Goal: Transaction & Acquisition: Purchase product/service

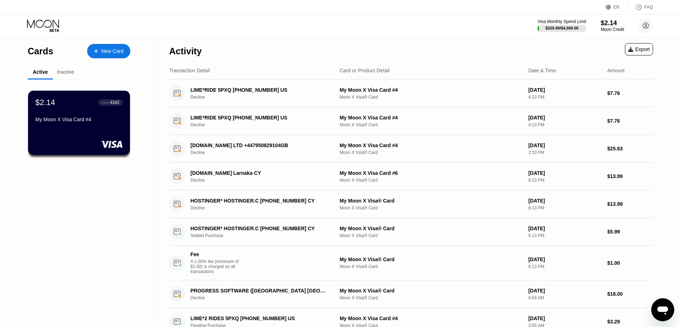
click at [602, 26] on div "$2.14" at bounding box center [612, 23] width 23 height 8
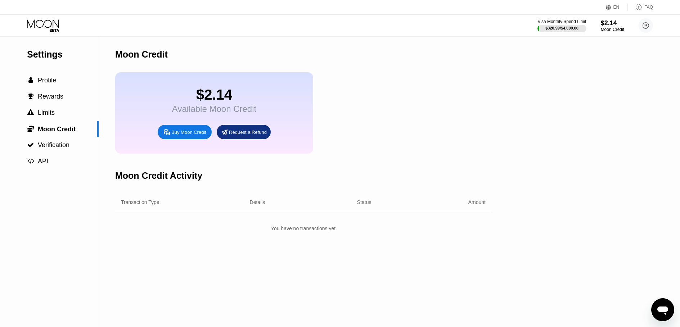
click at [183, 135] on div "Buy Moon Credit" at bounding box center [188, 132] width 35 height 6
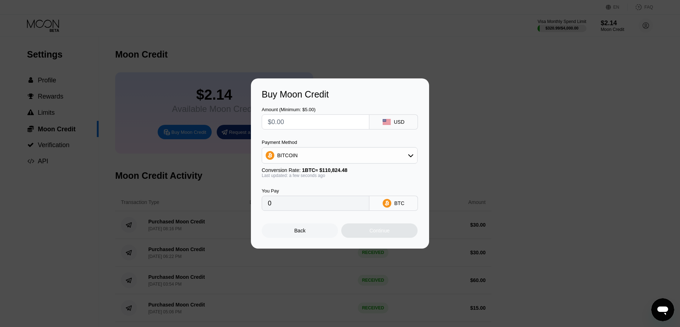
click at [309, 121] on input "text" at bounding box center [315, 122] width 95 height 14
type input "$4"
type input "0.00003610"
type input "$40"
type input "0.00036094"
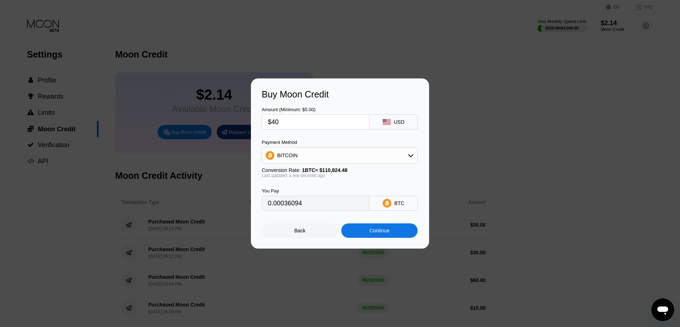
type input "$40"
click at [313, 154] on div "BITCOIN" at bounding box center [339, 155] width 155 height 14
click at [317, 195] on div "USDT on TRON" at bounding box center [340, 191] width 152 height 14
type input "40.40"
click at [373, 227] on div "Continue" at bounding box center [379, 231] width 76 height 14
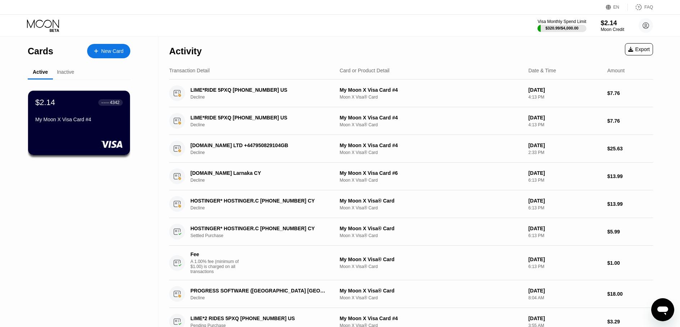
click at [615, 28] on div "Moon Credit" at bounding box center [612, 29] width 23 height 5
